Goal: Task Accomplishment & Management: Complete application form

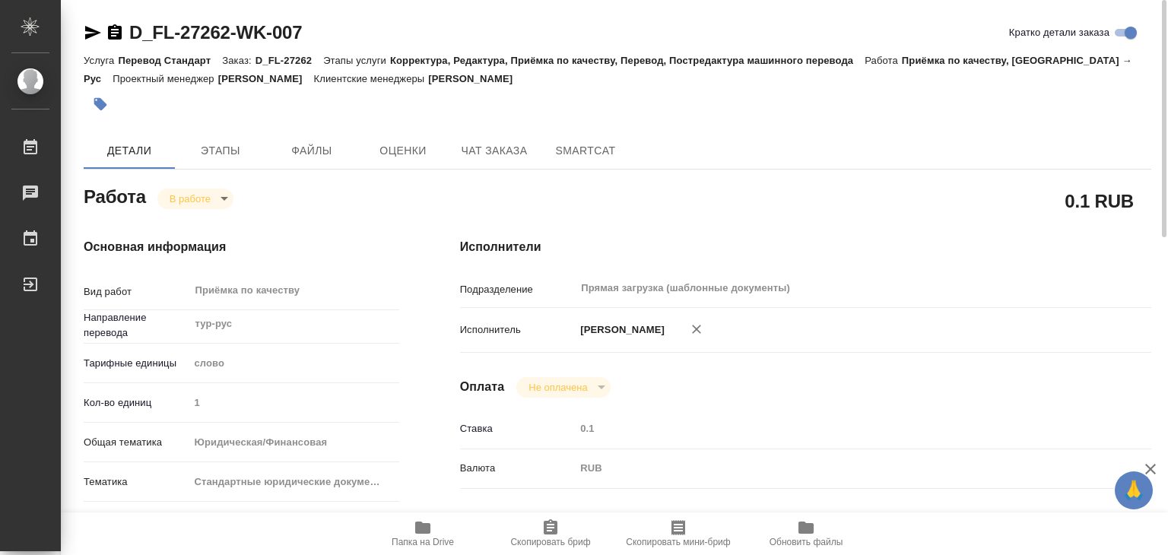
drag, startPoint x: 0, startPoint y: 0, endPoint x: 107, endPoint y: 94, distance: 142.3
click at [107, 94] on button "button" at bounding box center [100, 103] width 33 height 33
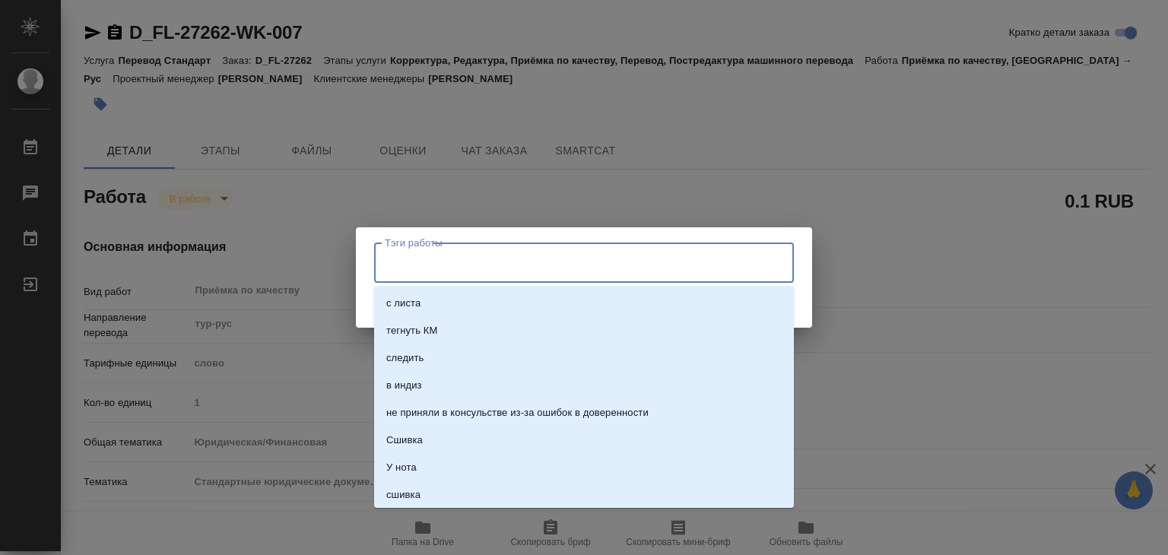
click at [441, 255] on input "Тэги работы" at bounding box center [569, 262] width 377 height 26
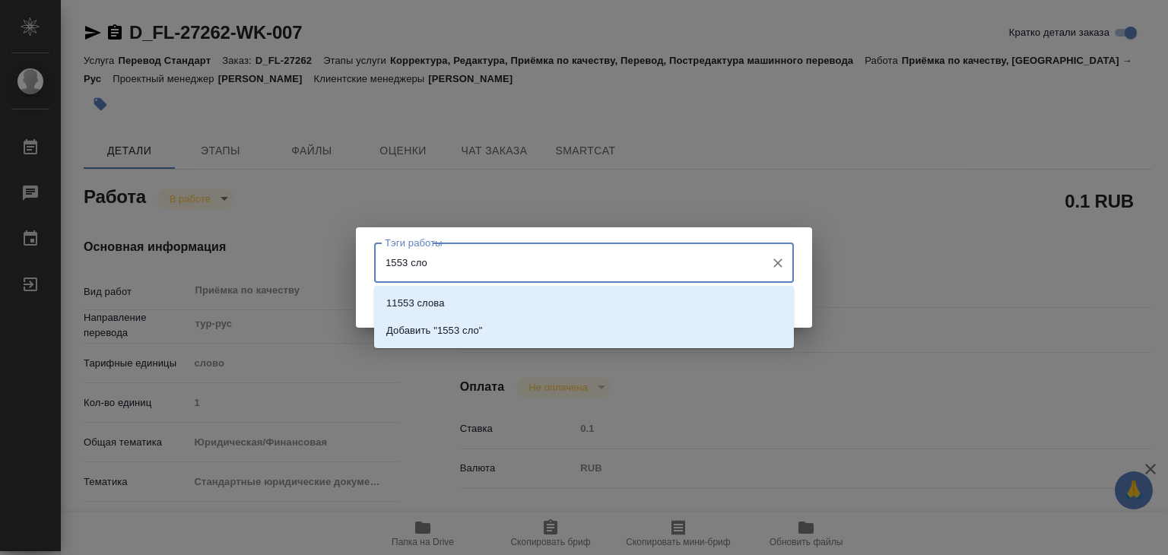
type input "1553 слов"
click at [459, 330] on p "Добавить "1553 слов"" at bounding box center [437, 330] width 102 height 15
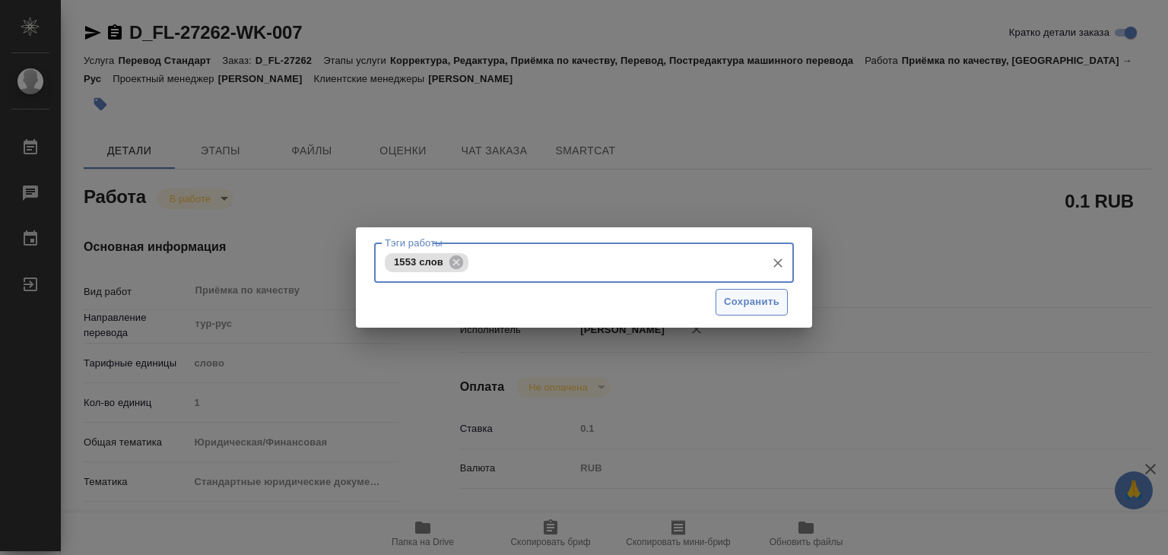
click at [751, 302] on span "Сохранить" at bounding box center [752, 302] width 56 height 17
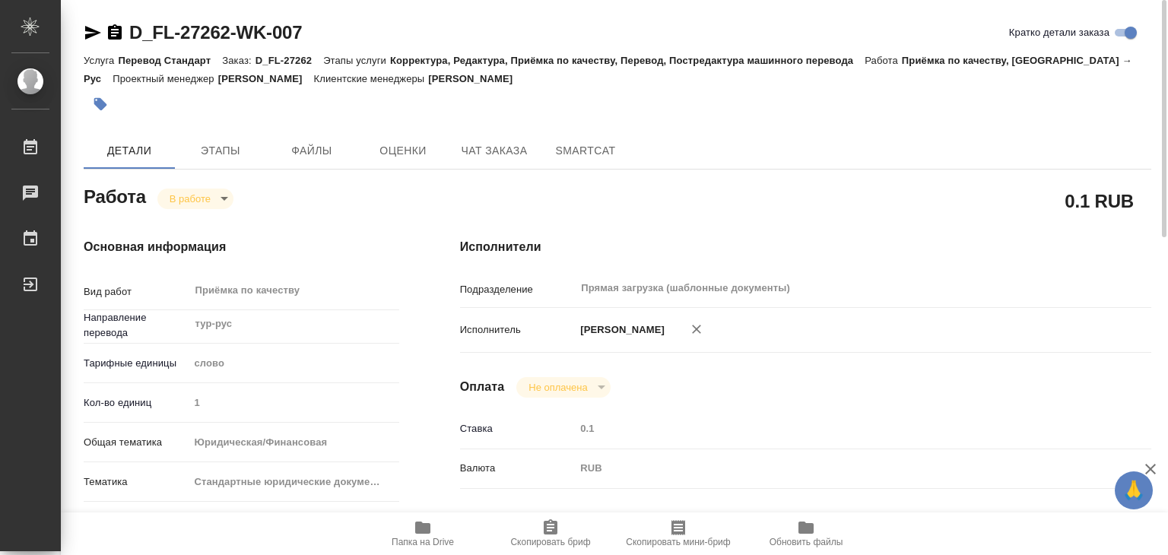
type input "inProgress"
type input "тур-рус"
type input "5a8b1489cc6b4906c91bfd90"
type input "1"
type input "yr-fn"
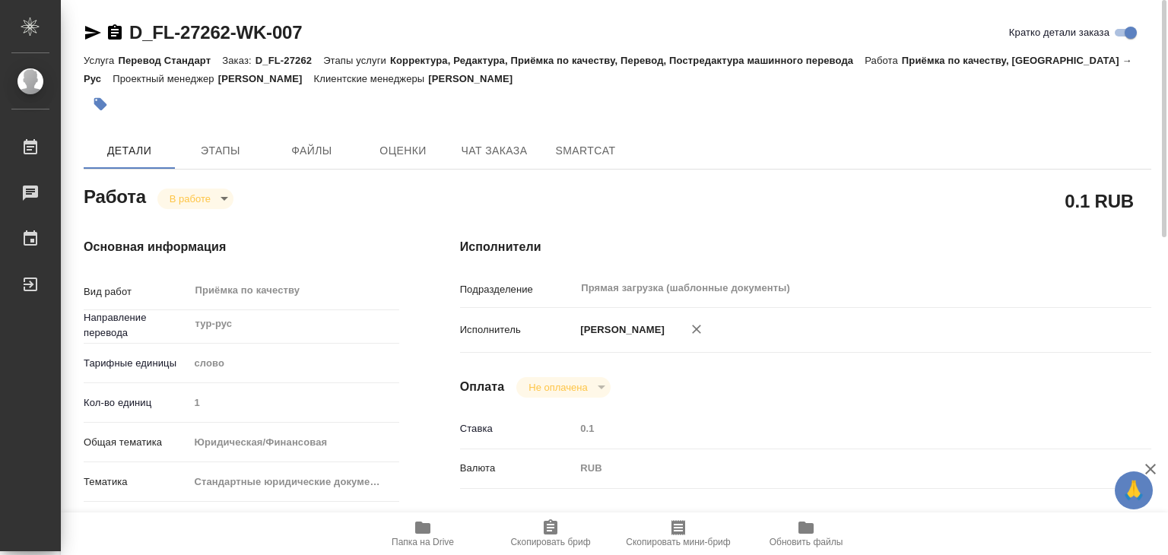
type input "5f647205b73bc97568ca66bf"
checkbox input "true"
type input "[DATE] 19:00"
type input "[DATE] 19:16"
type input "[DATE] 22:00"
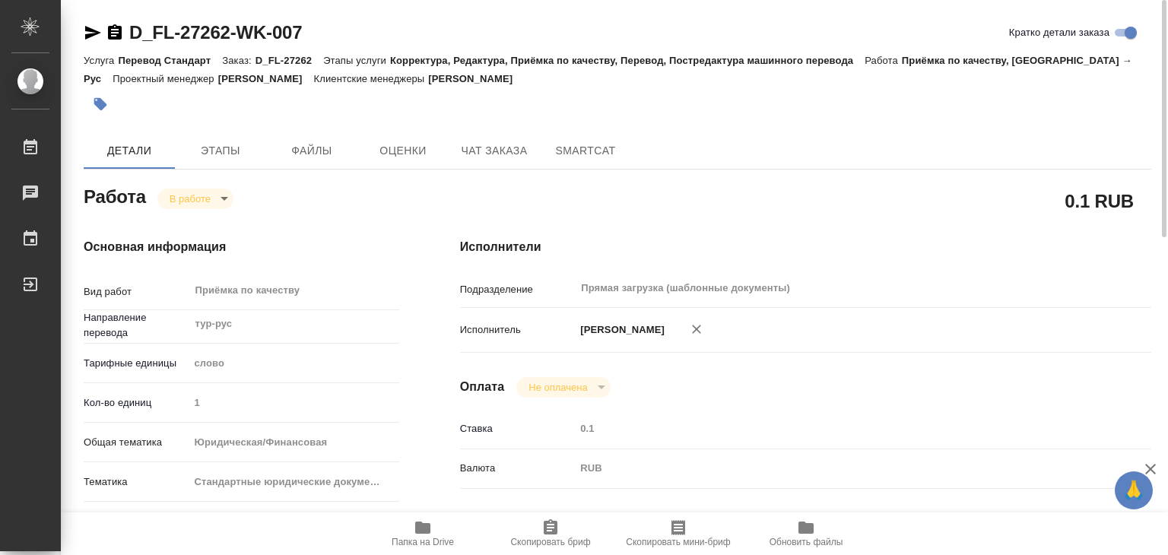
type input "[DATE] 16:00"
type input "Прямая загрузка (шаблонные документы)"
type input "notPayed"
type input "0.1"
type input "RUB"
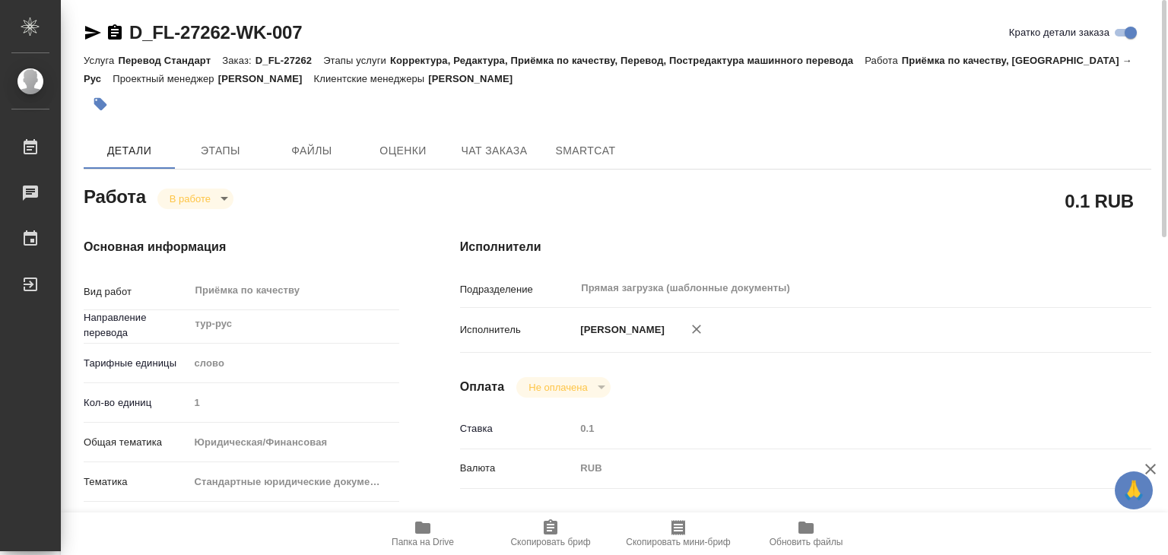
type input "[PERSON_NAME]"
type input "D_FL-27262"
type input "Перевод Стандарт"
type input "Корректура, Редактура, Приёмка по качеству, Перевод, Постредактура машинного пе…"
type input "[PERSON_NAME]"
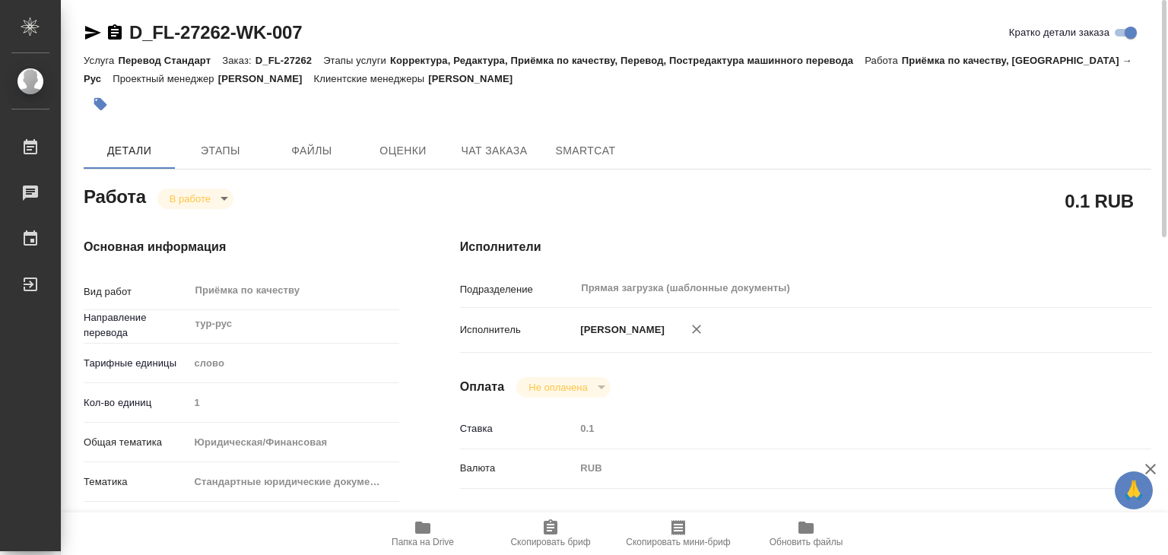
type input "[PERSON_NAME]"
type input "/Clients/FL_D/Orders/D_FL-27262"
type input "[URL][DOMAIN_NAME]"
click at [201, 192] on body "🙏 .cls-1 fill:#fff; AWATERA Alilekova [PERSON_NAME] Работы 0 Чаты График Выйти …" at bounding box center [584, 277] width 1168 height 555
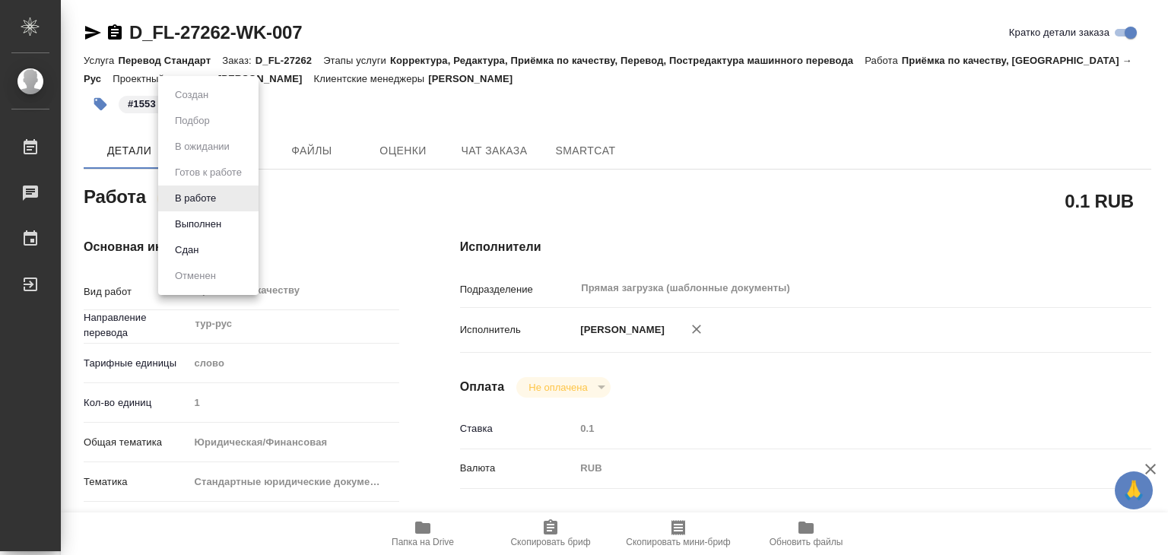
click at [208, 224] on button "Выполнен" at bounding box center [198, 224] width 56 height 17
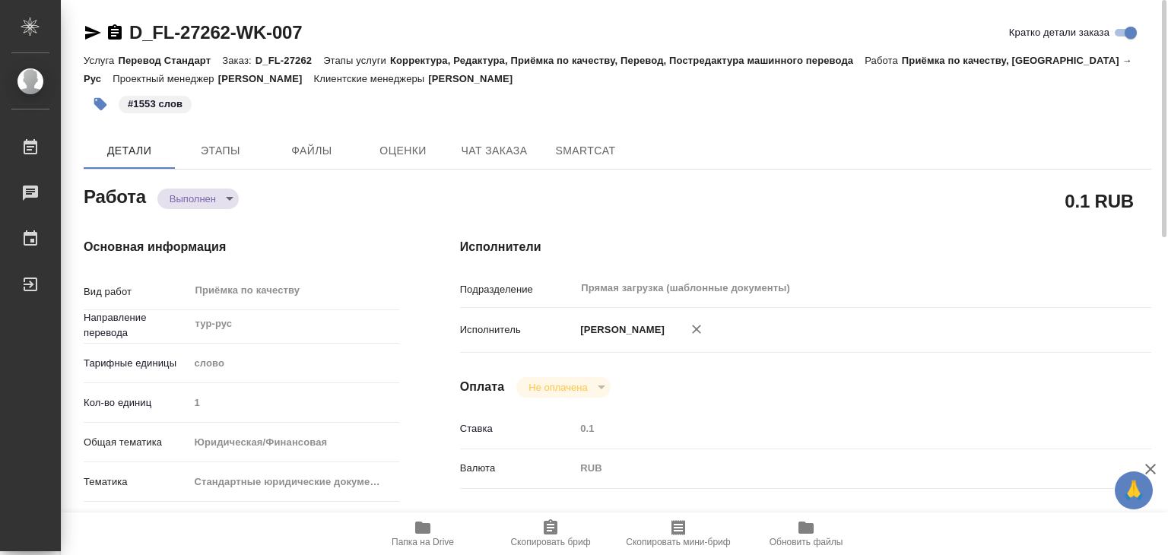
type textarea "x"
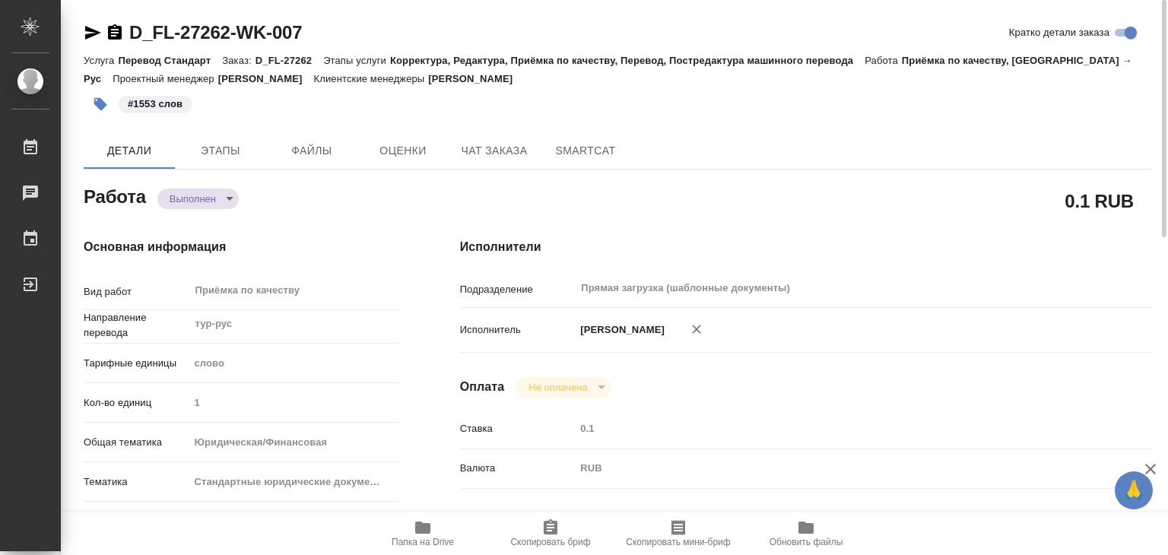
type textarea "x"
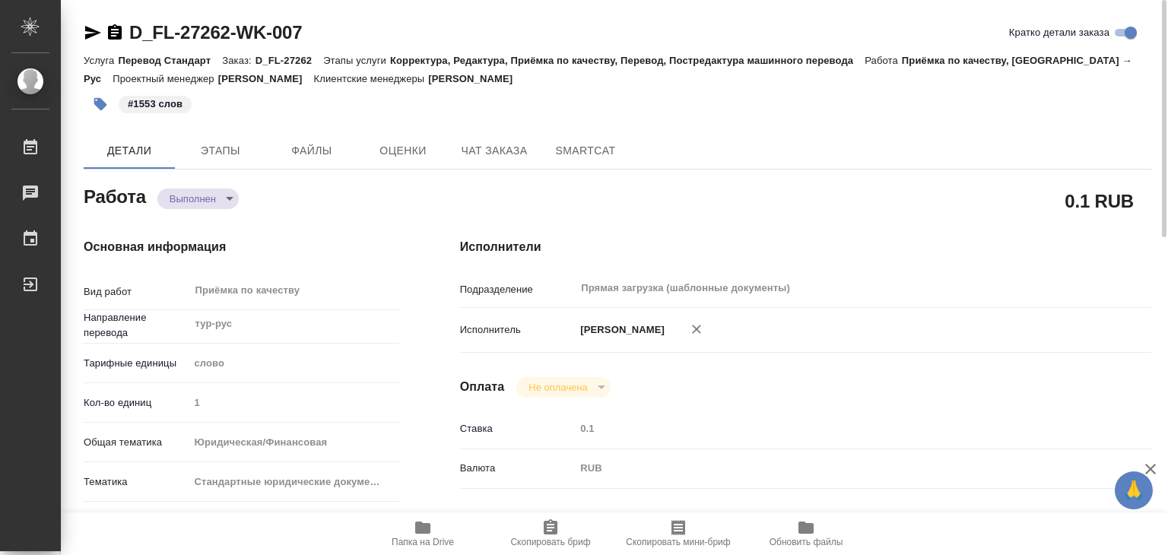
type textarea "x"
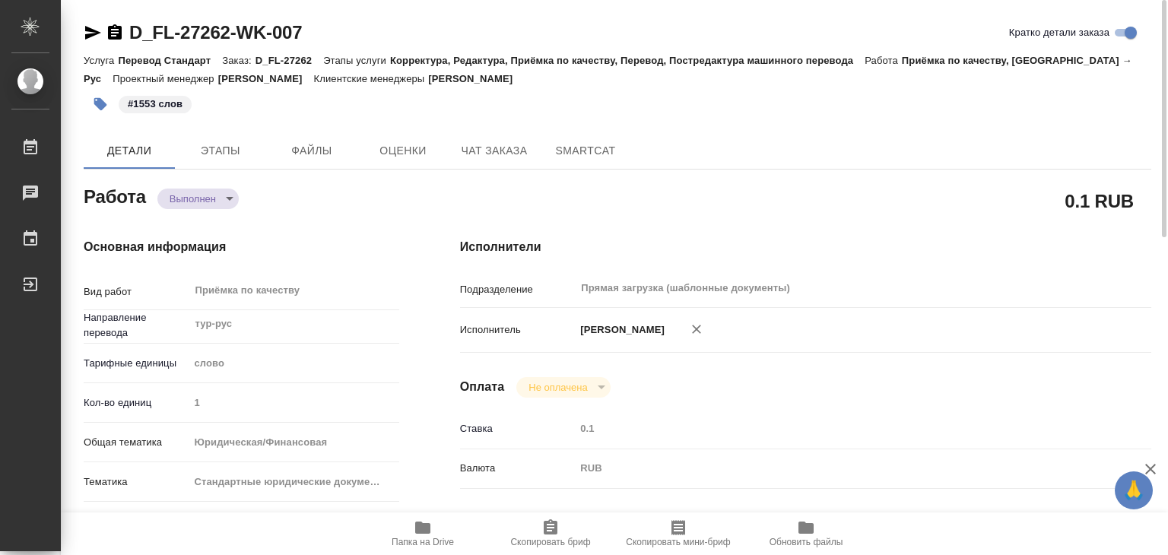
type textarea "x"
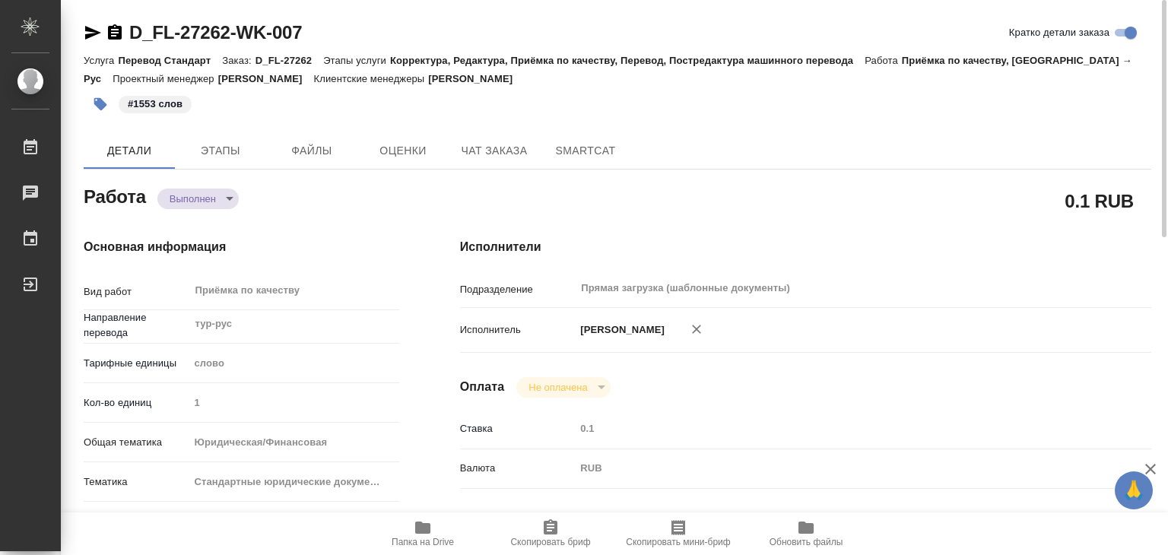
click at [429, 531] on icon "button" at bounding box center [422, 528] width 15 height 12
drag, startPoint x: 125, startPoint y: 17, endPoint x: 234, endPoint y: 34, distance: 110.0
copy link "D_FL-27262"
type textarea "x"
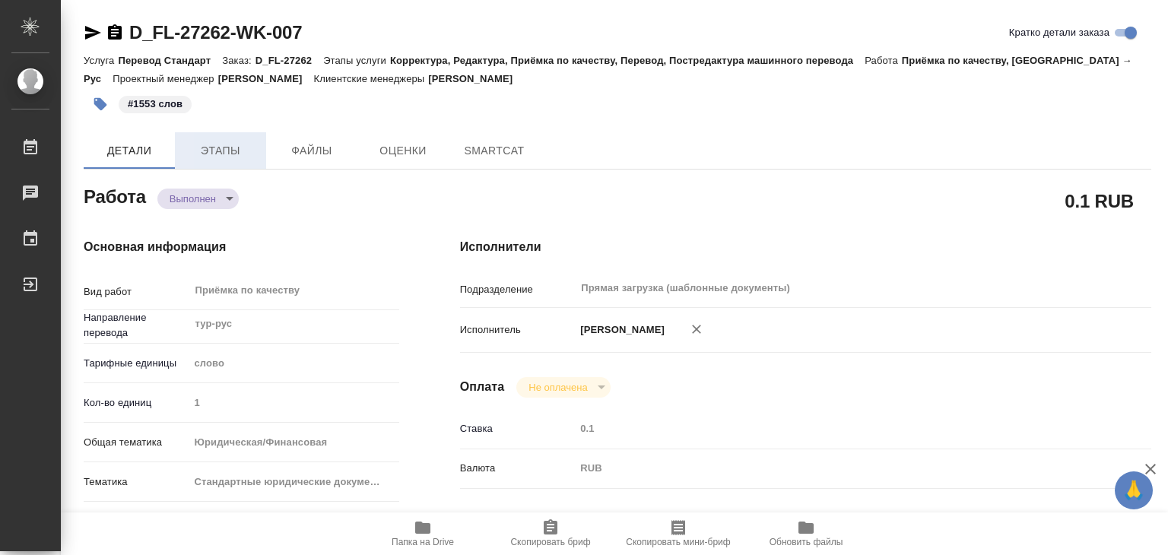
type textarea "x"
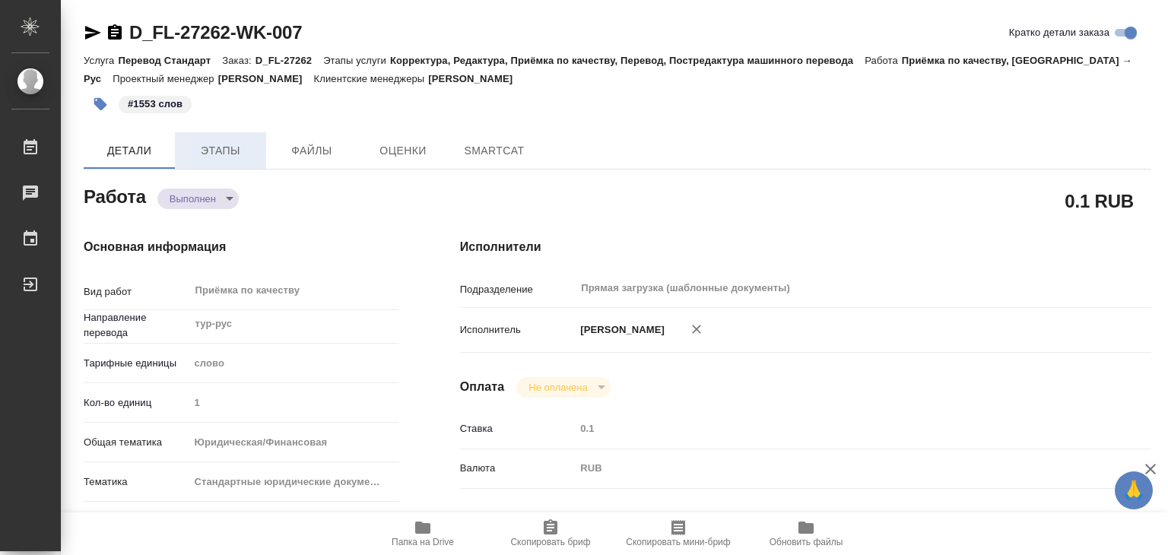
type textarea "x"
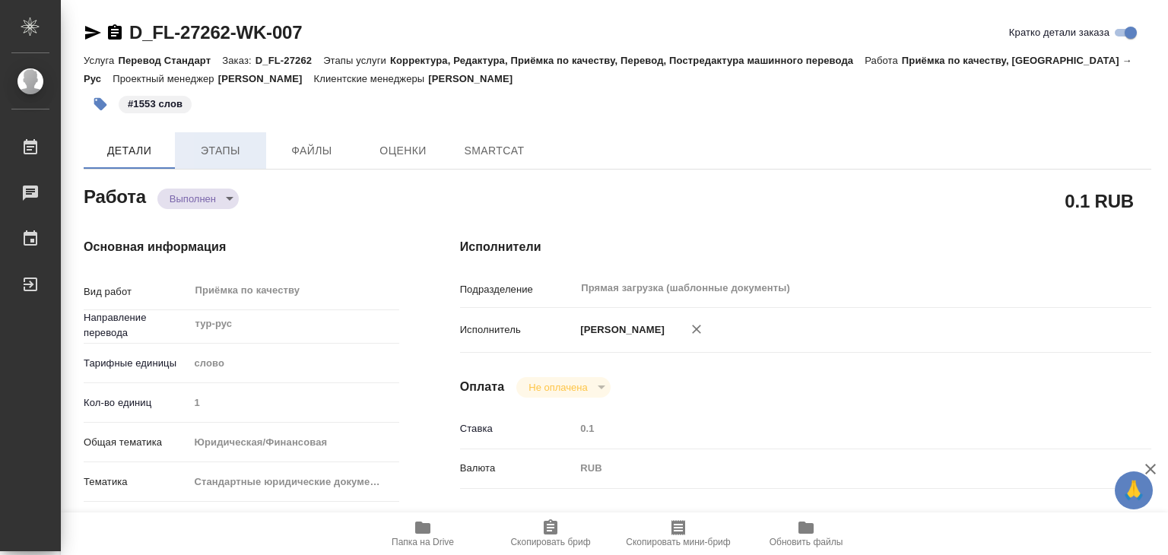
type textarea "x"
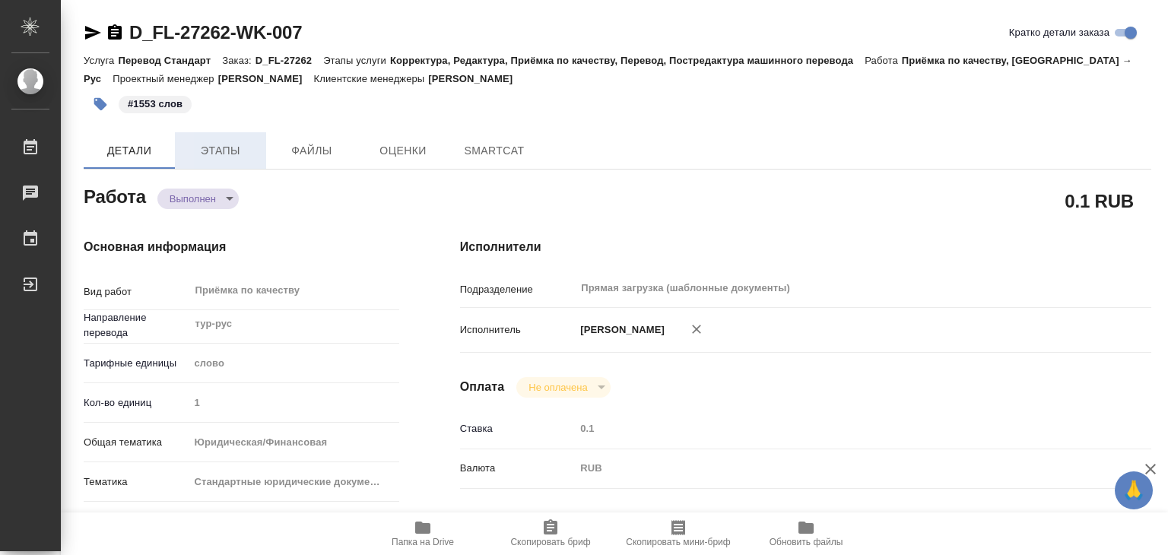
type textarea "x"
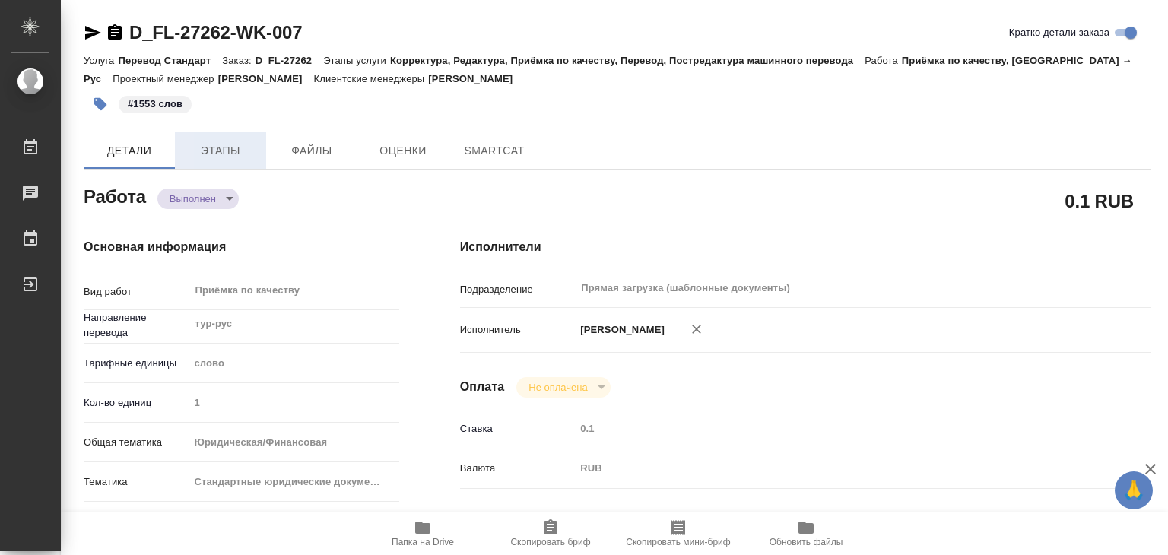
type textarea "x"
click at [231, 156] on span "Этапы" at bounding box center [220, 150] width 73 height 19
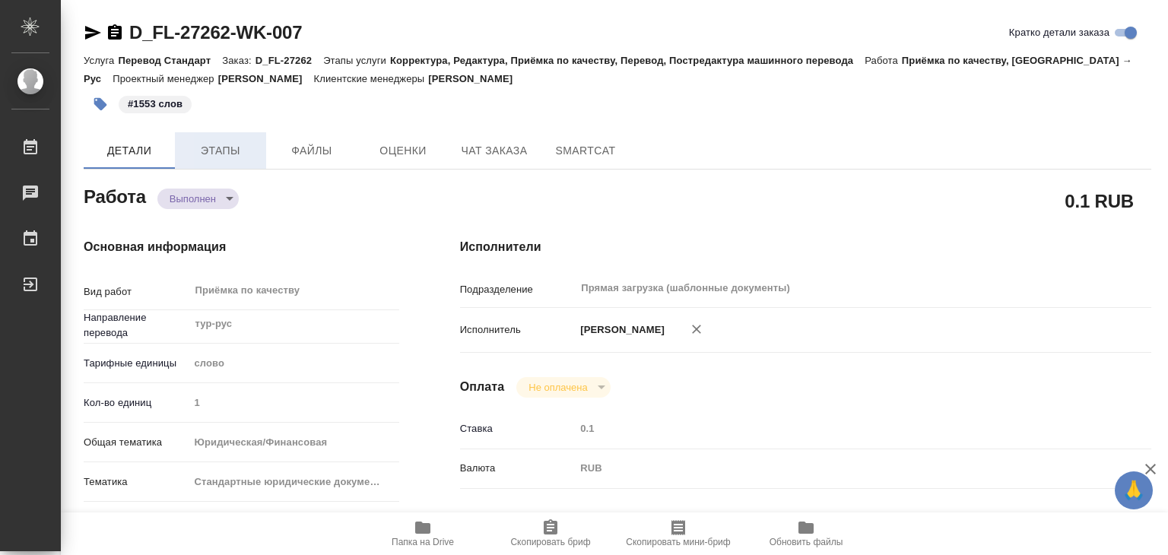
type textarea "x"
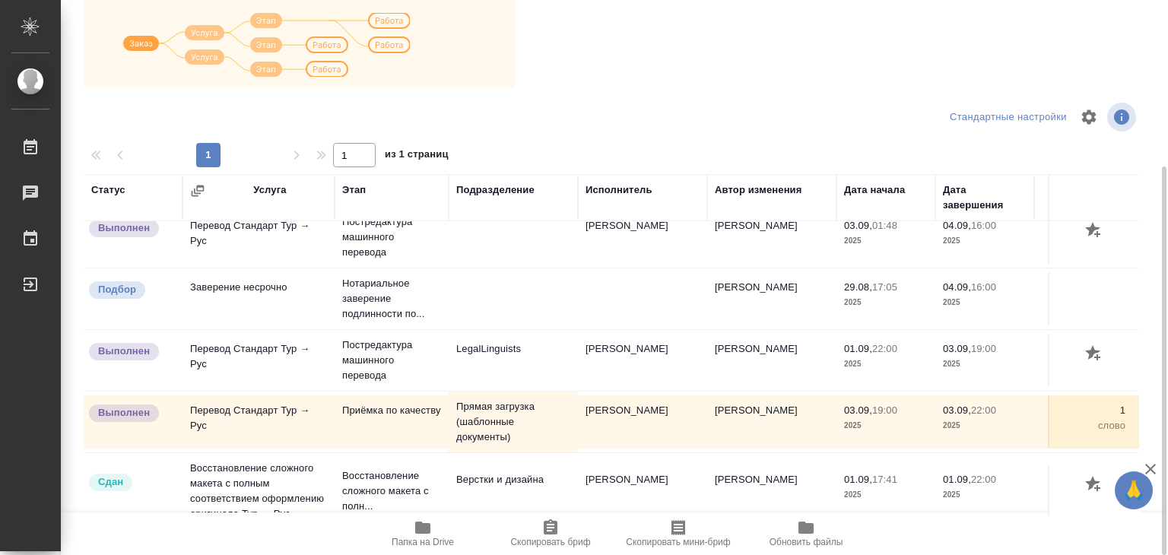
scroll to position [54, 0]
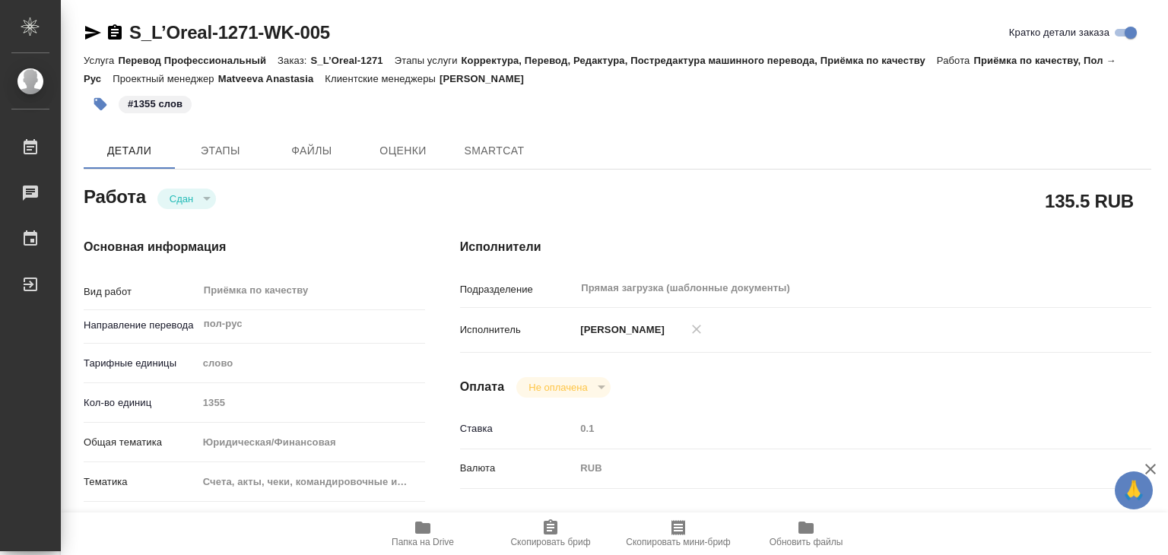
type textarea "x"
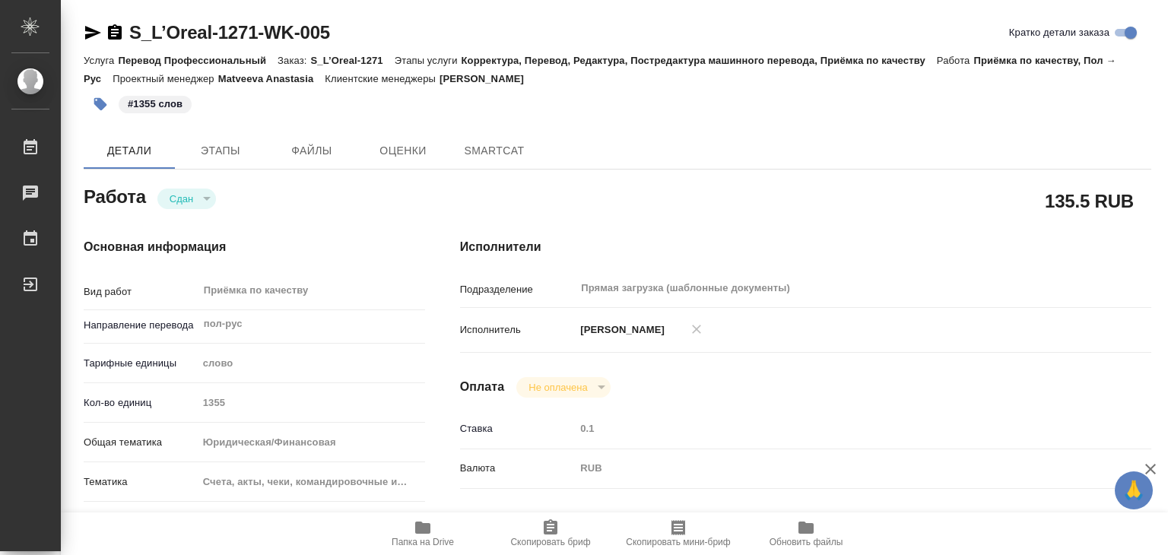
type textarea "x"
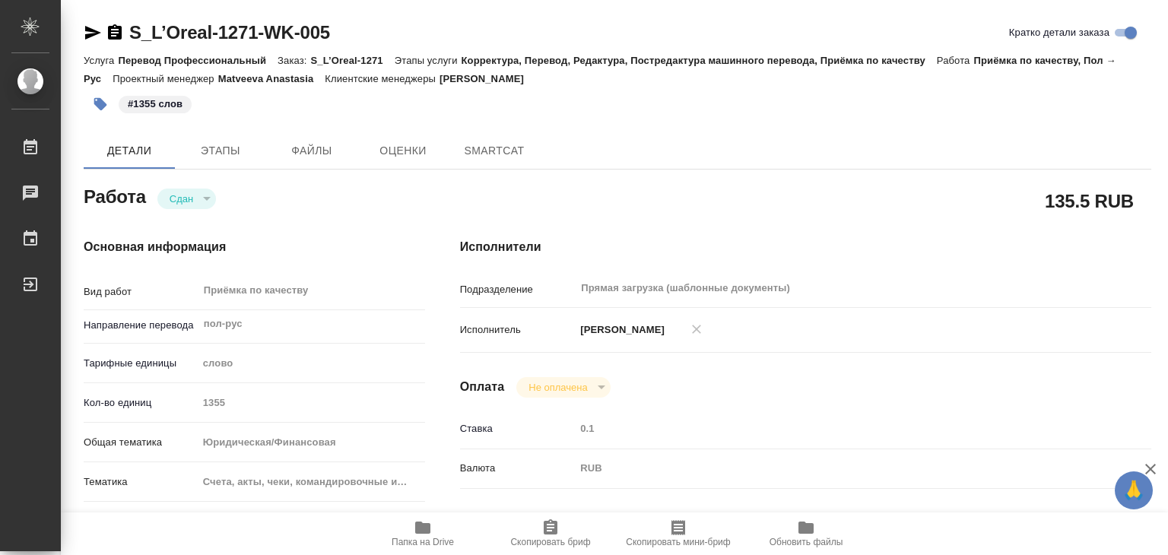
click at [404, 528] on span "Папка на Drive" at bounding box center [422, 533] width 109 height 29
type textarea "x"
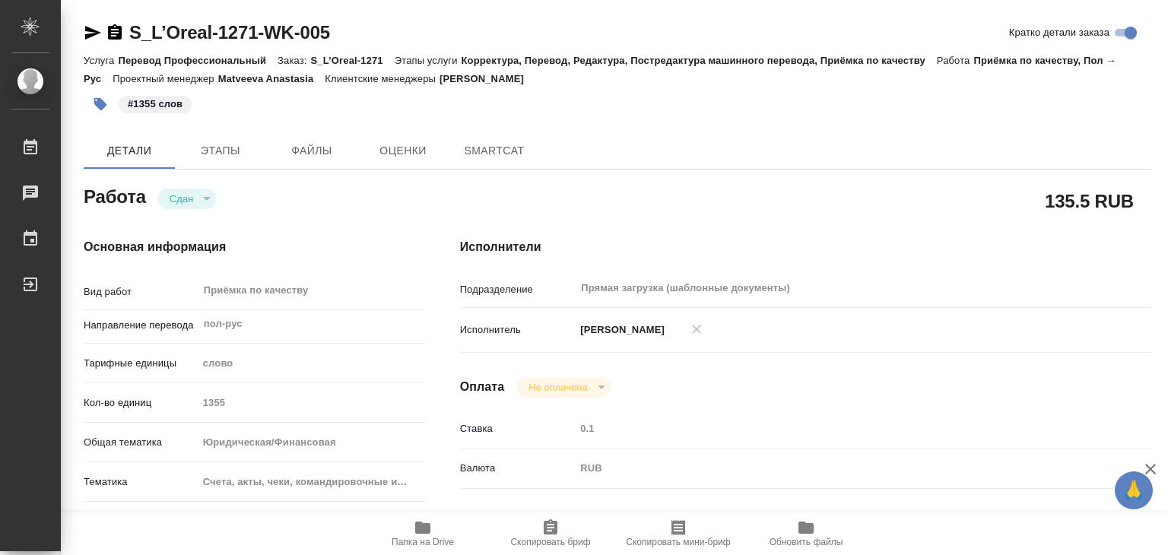
type textarea "x"
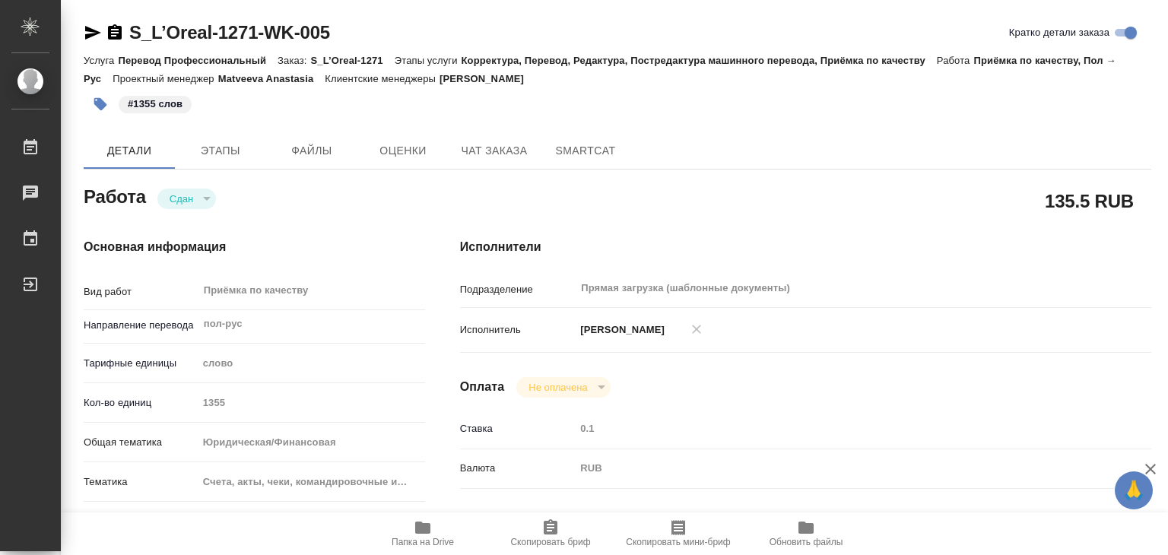
type textarea "x"
